Goal: Navigation & Orientation: Find specific page/section

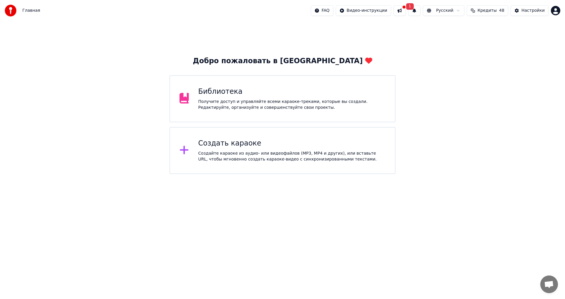
click at [406, 9] on button at bounding box center [399, 10] width 12 height 11
click at [373, 36] on div "Добро пожаловать в Youka Библиотека Получите доступ и управляйте всеми караоке-…" at bounding box center [282, 97] width 565 height 153
click at [420, 11] on button "1" at bounding box center [414, 10] width 12 height 11
click at [460, 31] on button "Обновить" at bounding box center [465, 29] width 31 height 11
